Goal: Navigation & Orientation: Understand site structure

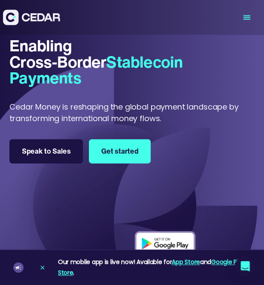
scroll to position [9, 0]
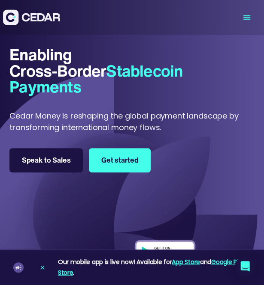
click at [250, 12] on icon "menu" at bounding box center [246, 17] width 34 height 34
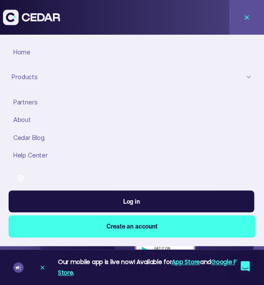
click at [26, 99] on div "Partners" at bounding box center [132, 102] width 239 height 9
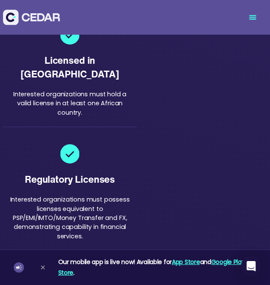
scroll to position [1492, 0]
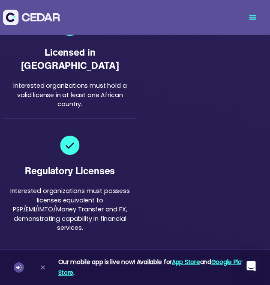
click at [254, 18] on icon "menu" at bounding box center [252, 17] width 34 height 34
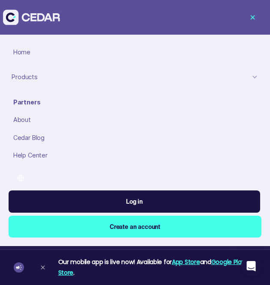
click at [24, 118] on div "About" at bounding box center [135, 119] width 245 height 9
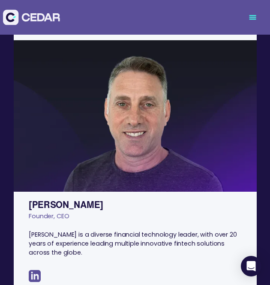
scroll to position [171, 0]
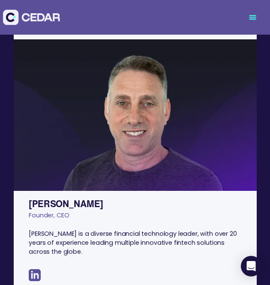
drag, startPoint x: 28, startPoint y: 205, endPoint x: 94, endPoint y: 199, distance: 66.3
click at [94, 199] on div "[PERSON_NAME]" at bounding box center [135, 204] width 212 height 14
copy div "[PERSON_NAME]"
click at [94, 199] on div "Benjy Feinberg" at bounding box center [135, 204] width 212 height 14
